Goal: Ask a question

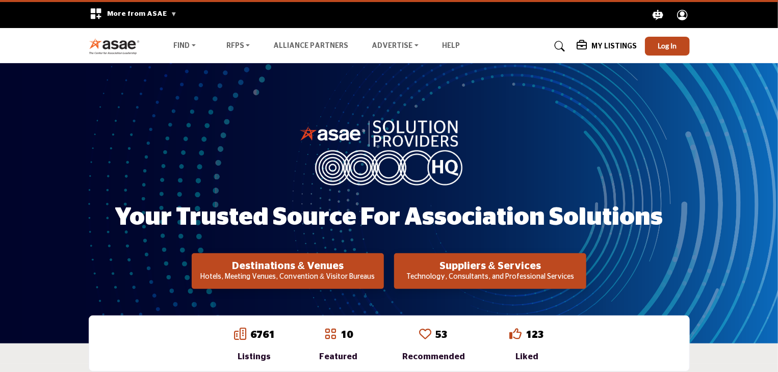
click at [91, 14] on icon "More from ASAE .asae-eb-switcher-icon { fill: #ffffff; stroke-width: 0px; } .as…" at bounding box center [95, 13] width 20 height 11
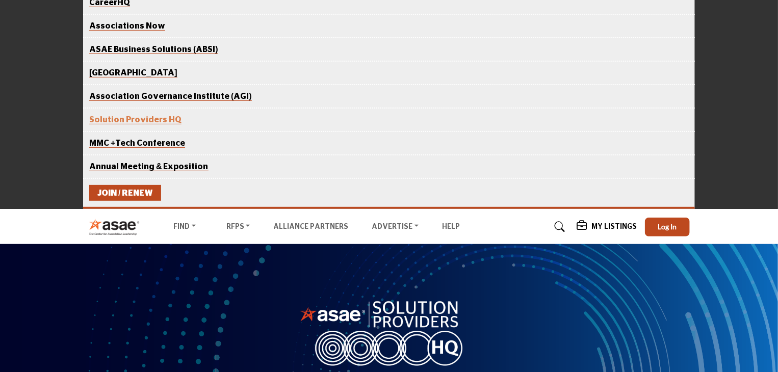
scroll to position [153, 0]
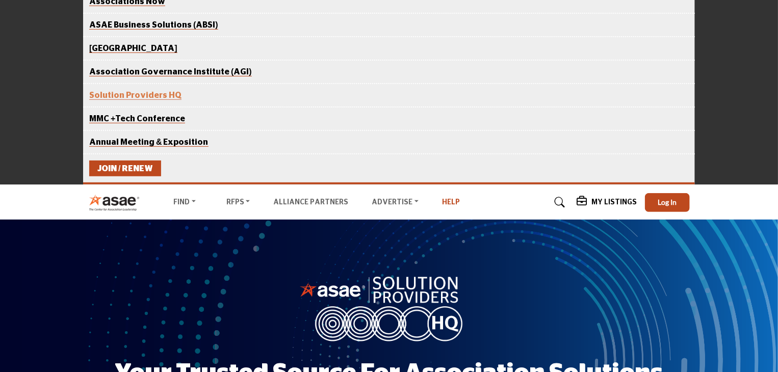
click at [442, 199] on link "Help" at bounding box center [451, 202] width 18 height 7
